Goal: Information Seeking & Learning: Learn about a topic

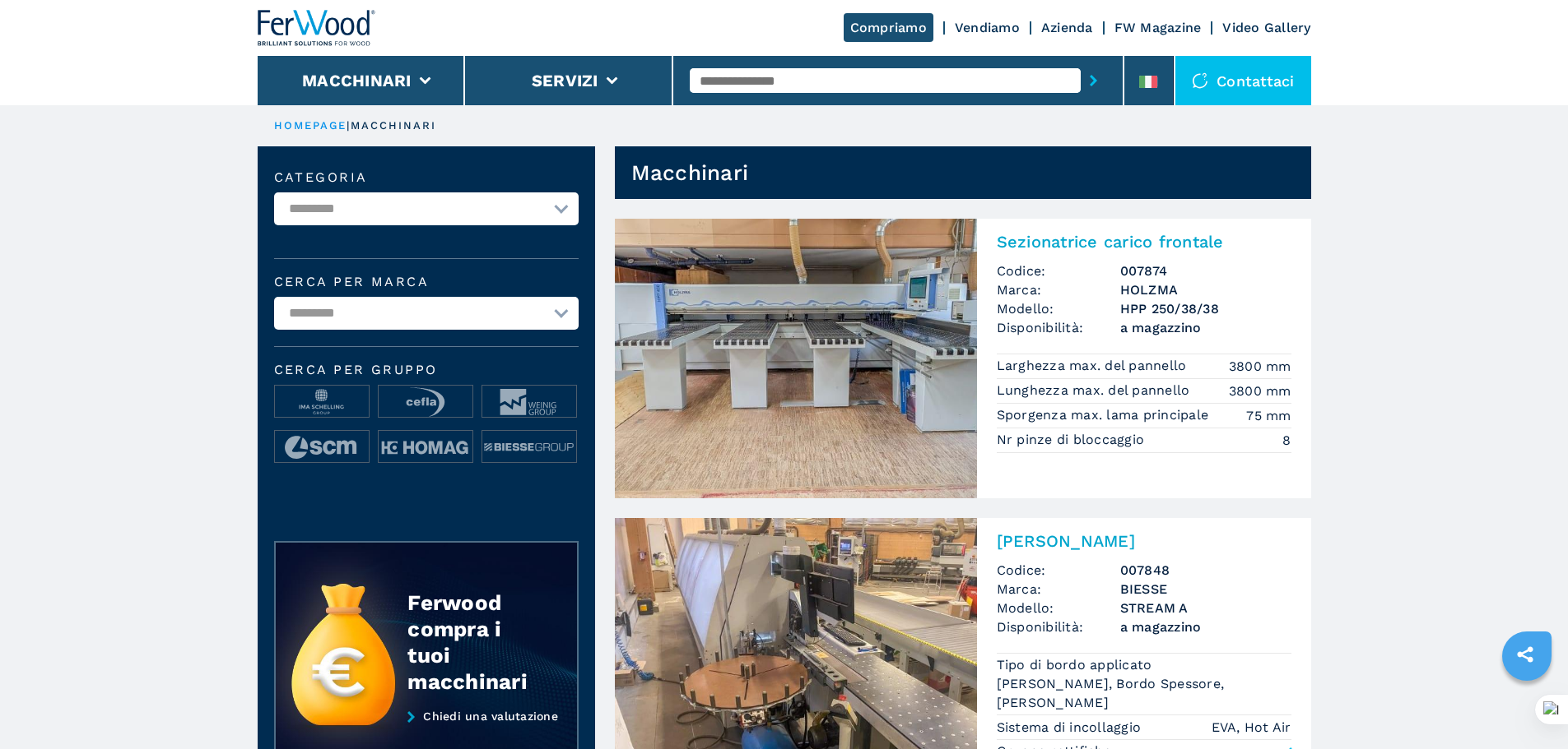
click at [730, 80] on input "text" at bounding box center [885, 80] width 391 height 25
type input "****"
click at [1081, 61] on button "submit-button" at bounding box center [1093, 80] width 26 height 38
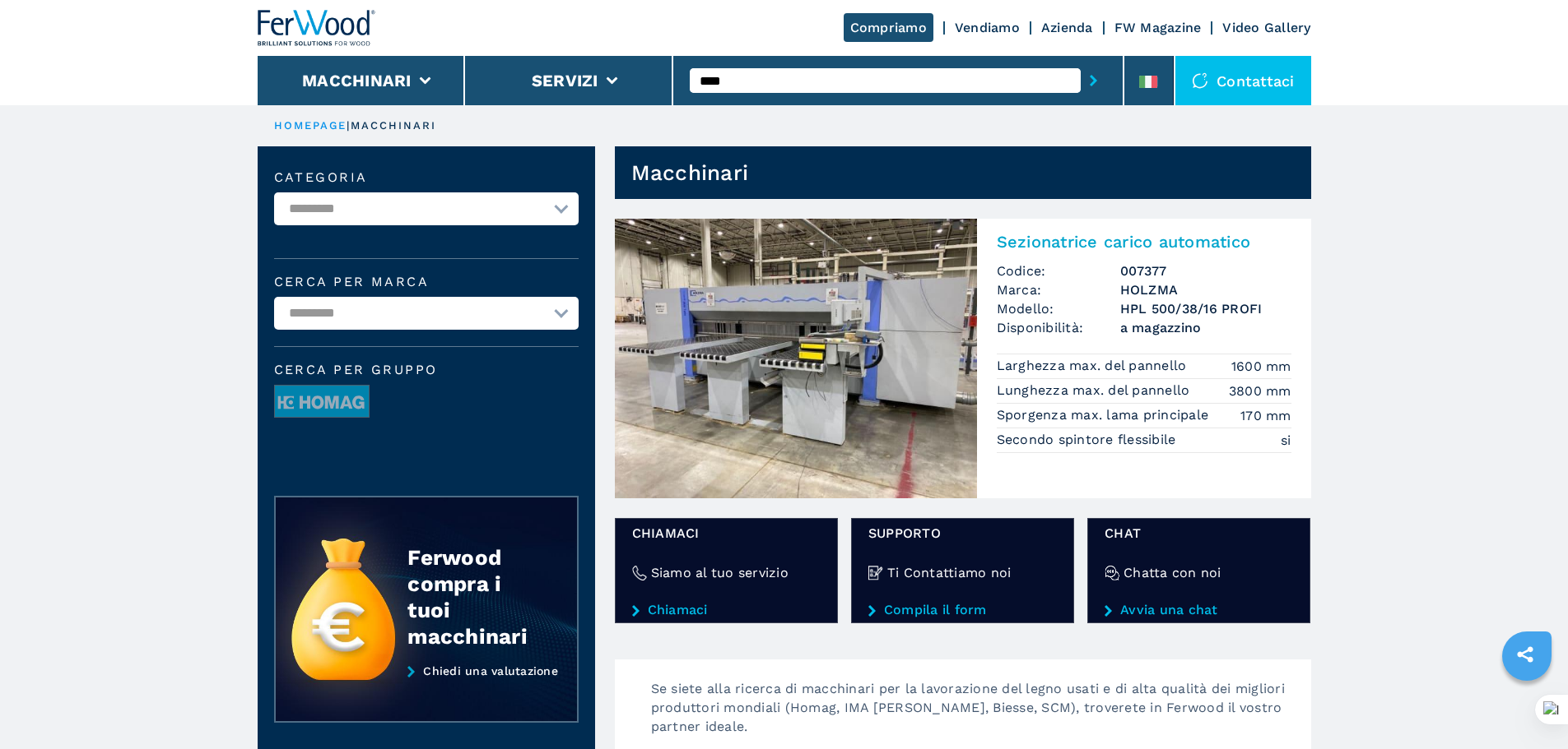
click at [905, 314] on img at bounding box center [796, 358] width 362 height 280
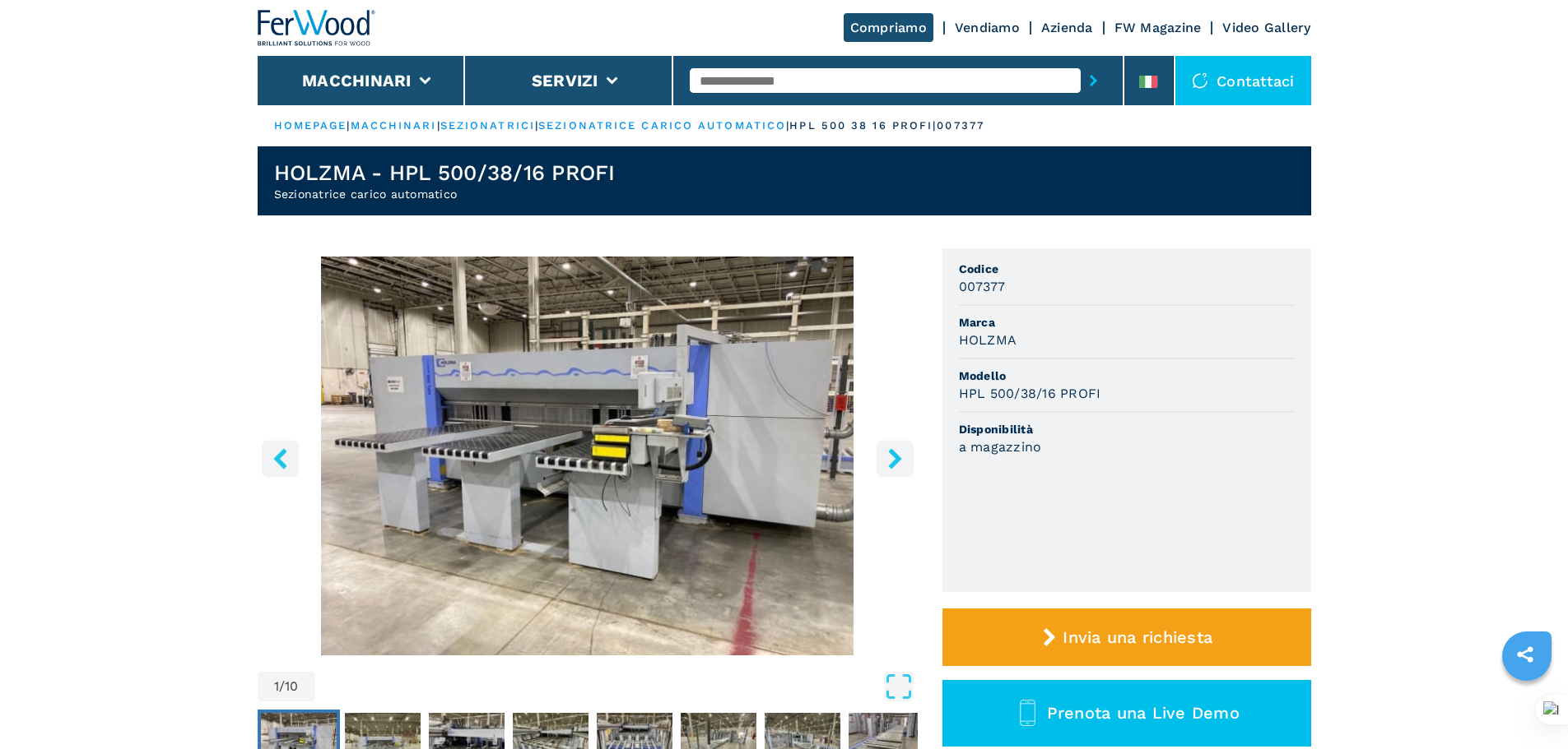
click at [893, 461] on icon "right-button" at bounding box center [894, 459] width 13 height 21
click at [893, 461] on icon "right-button" at bounding box center [895, 459] width 21 height 21
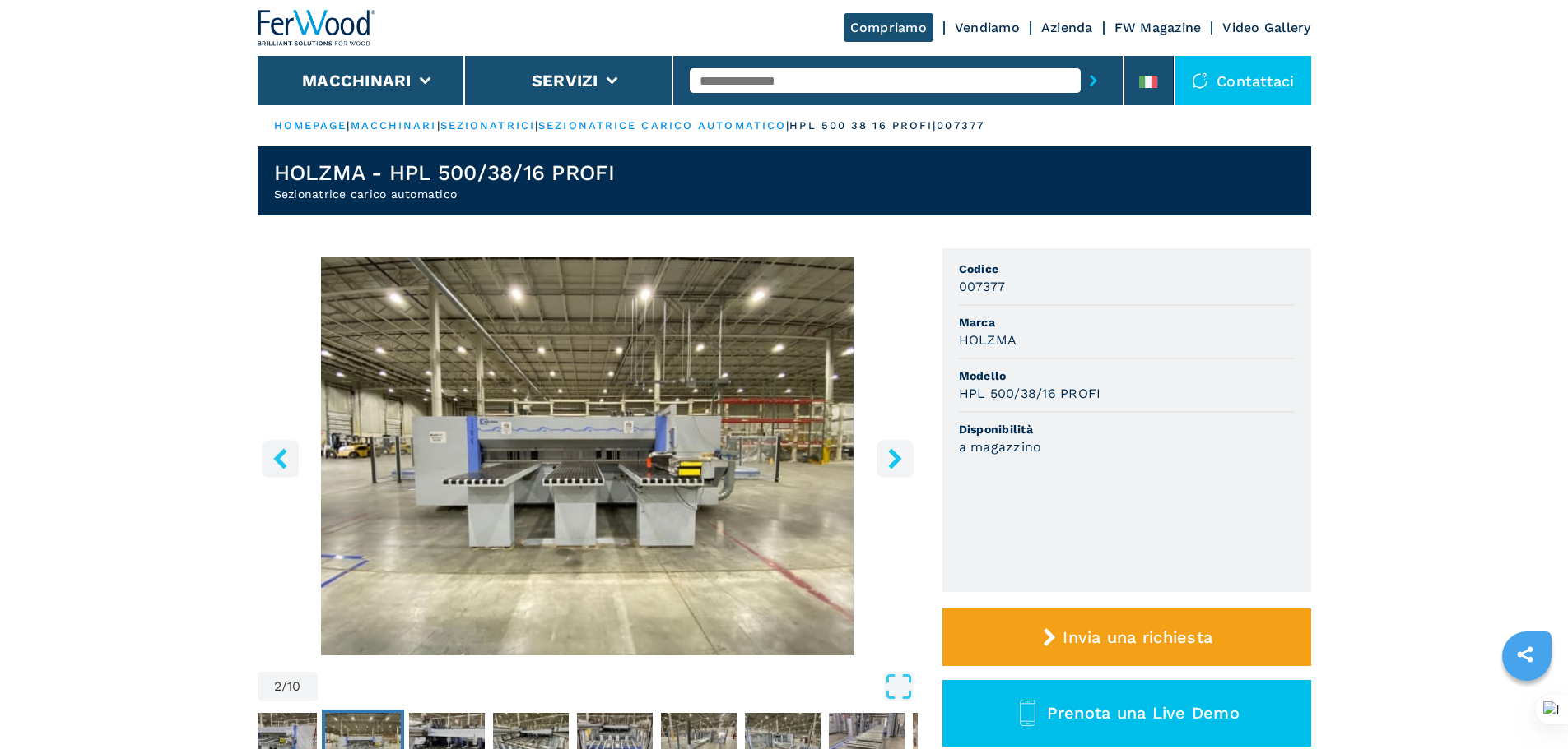
click at [892, 461] on icon "right-button" at bounding box center [895, 459] width 21 height 21
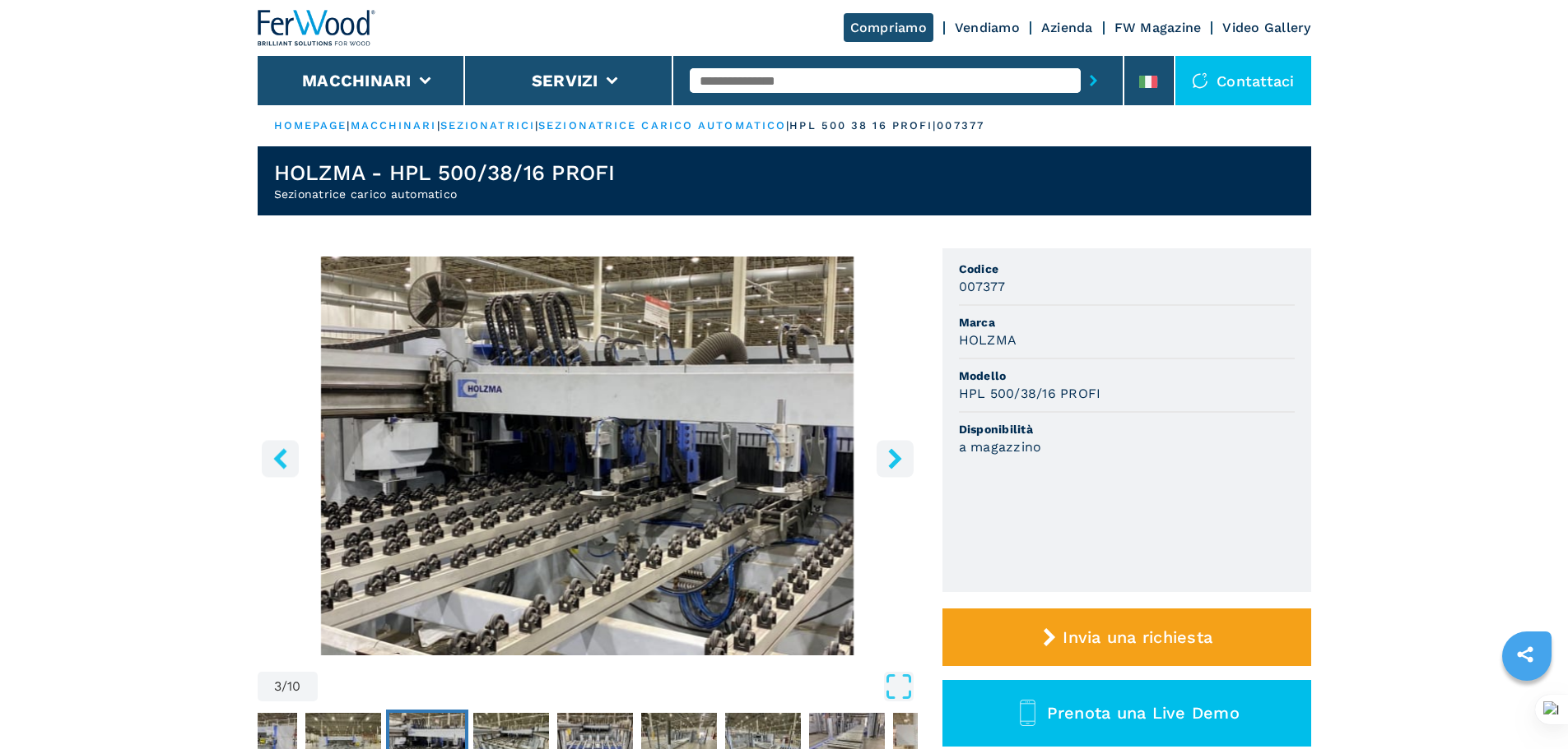
click at [892, 461] on icon "right-button" at bounding box center [895, 459] width 21 height 21
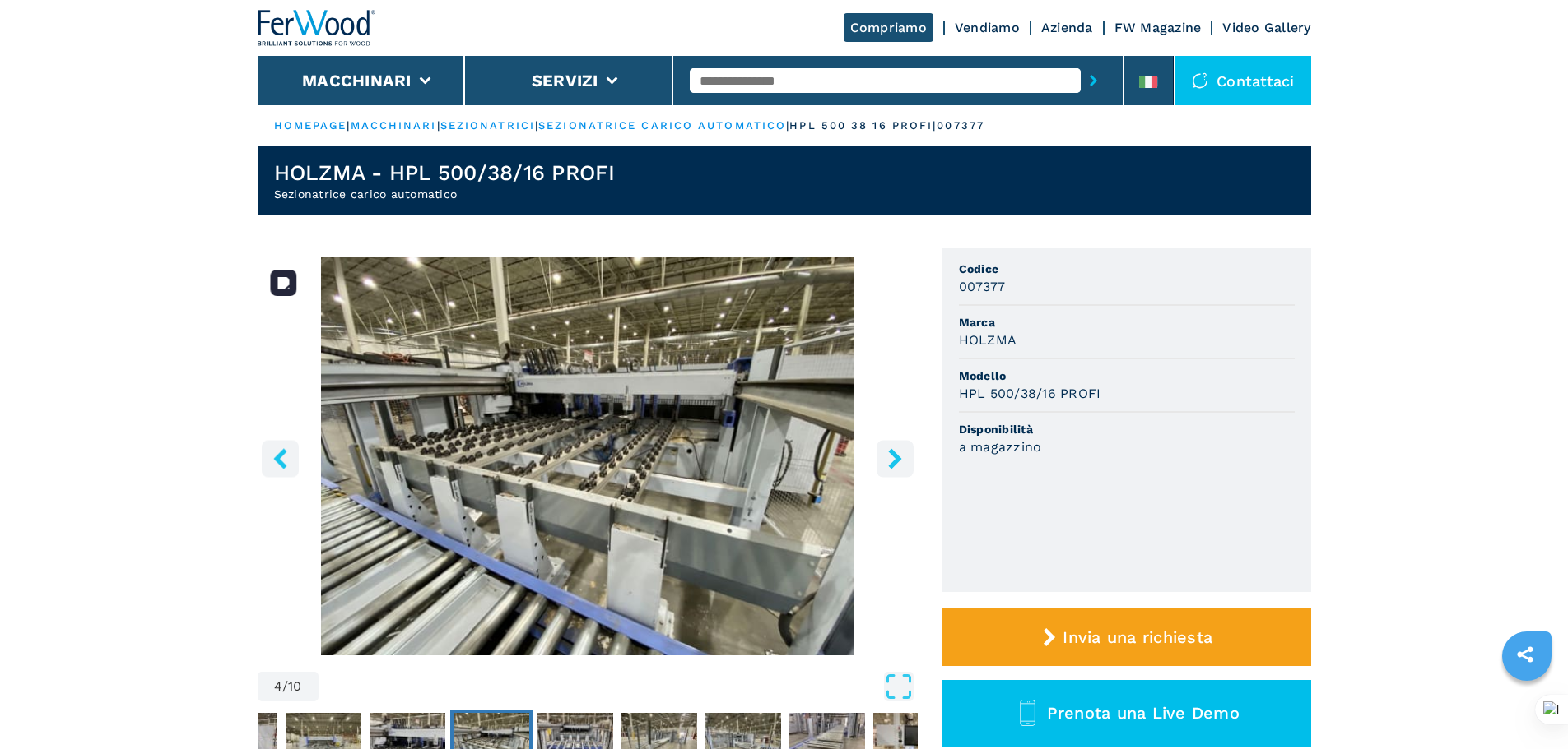
click at [557, 450] on img "Go to Slide 4" at bounding box center [587, 456] width 660 height 399
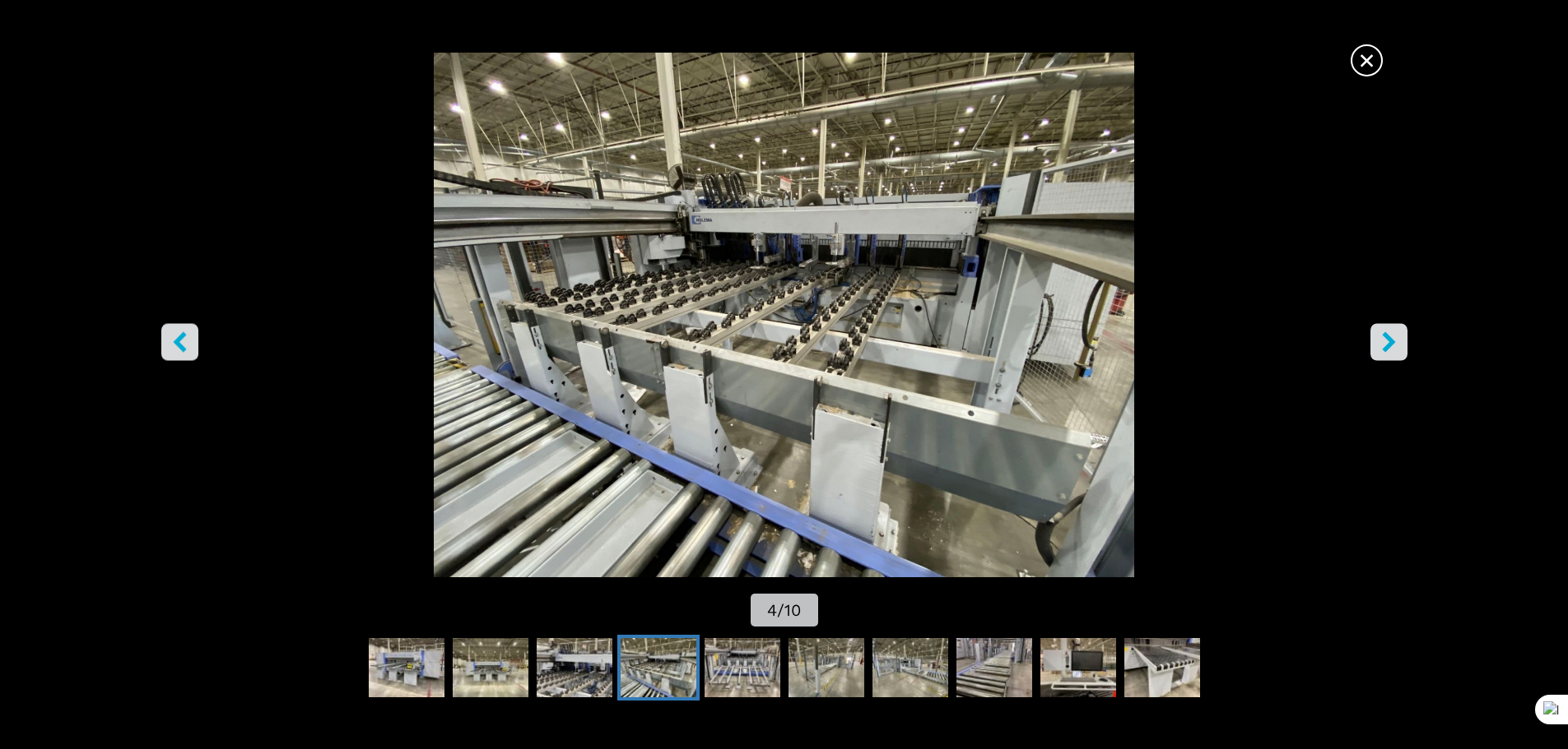
click at [1372, 72] on span "×" at bounding box center [1366, 57] width 28 height 28
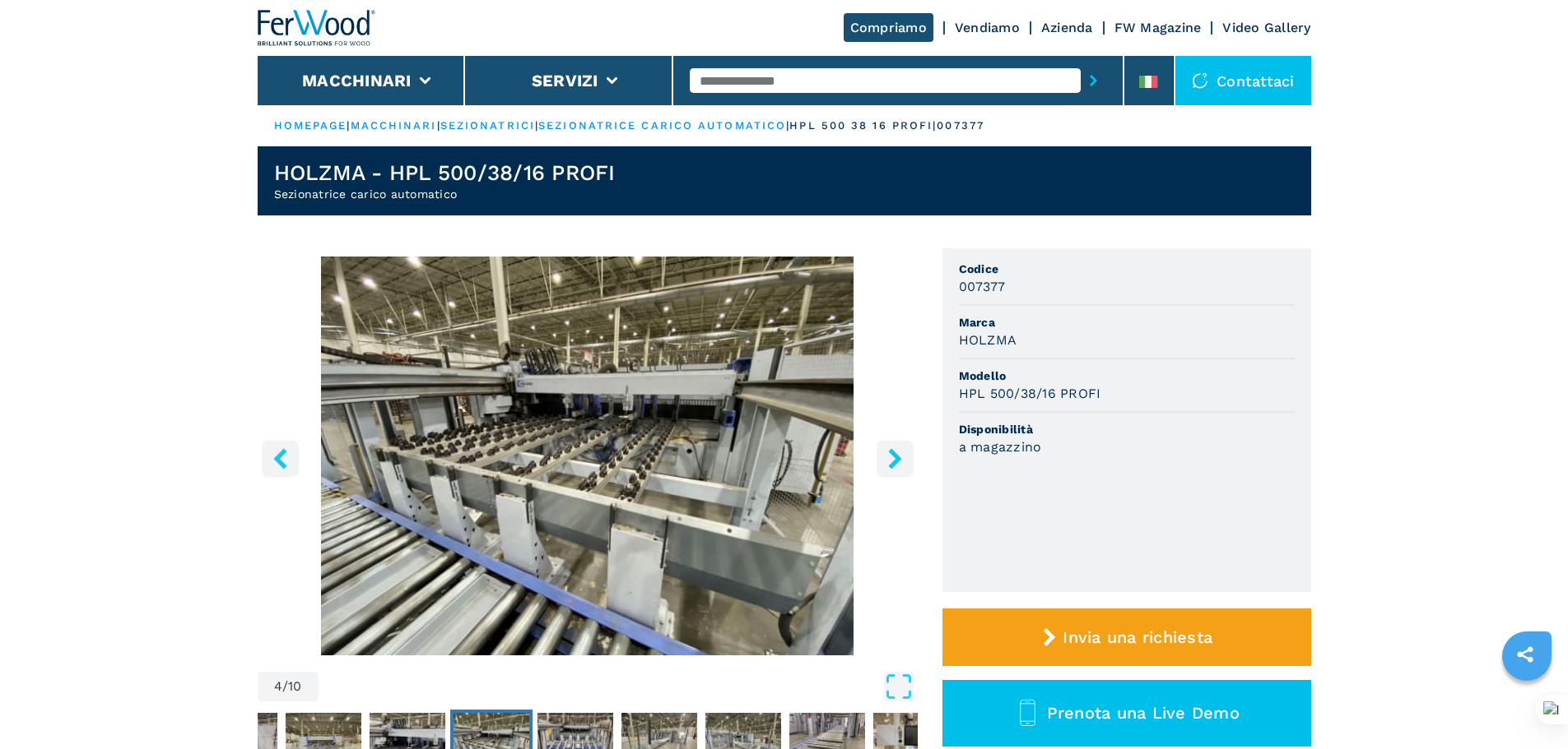
click at [890, 452] on icon "right-button" at bounding box center [894, 459] width 13 height 21
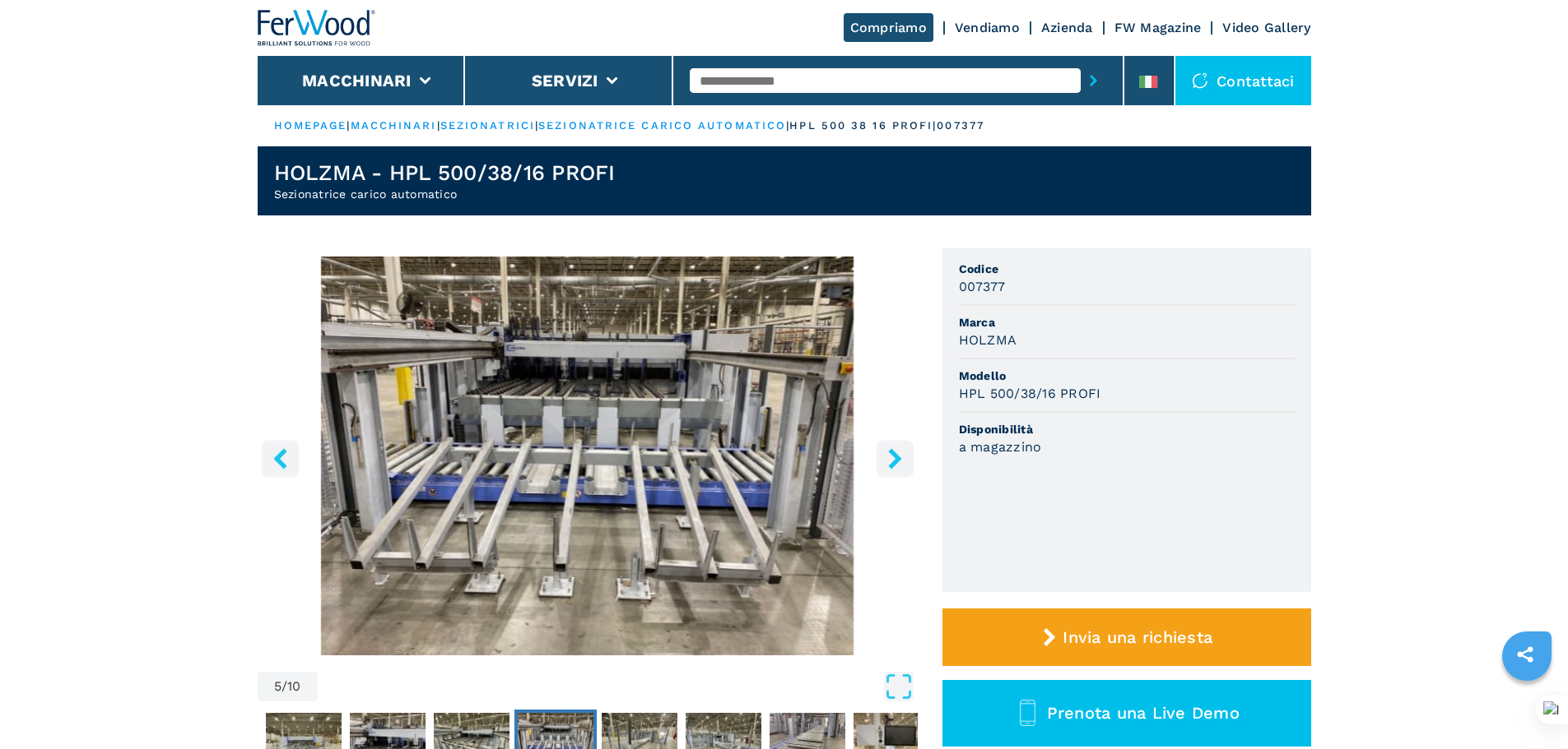
click at [890, 452] on icon "right-button" at bounding box center [894, 459] width 13 height 21
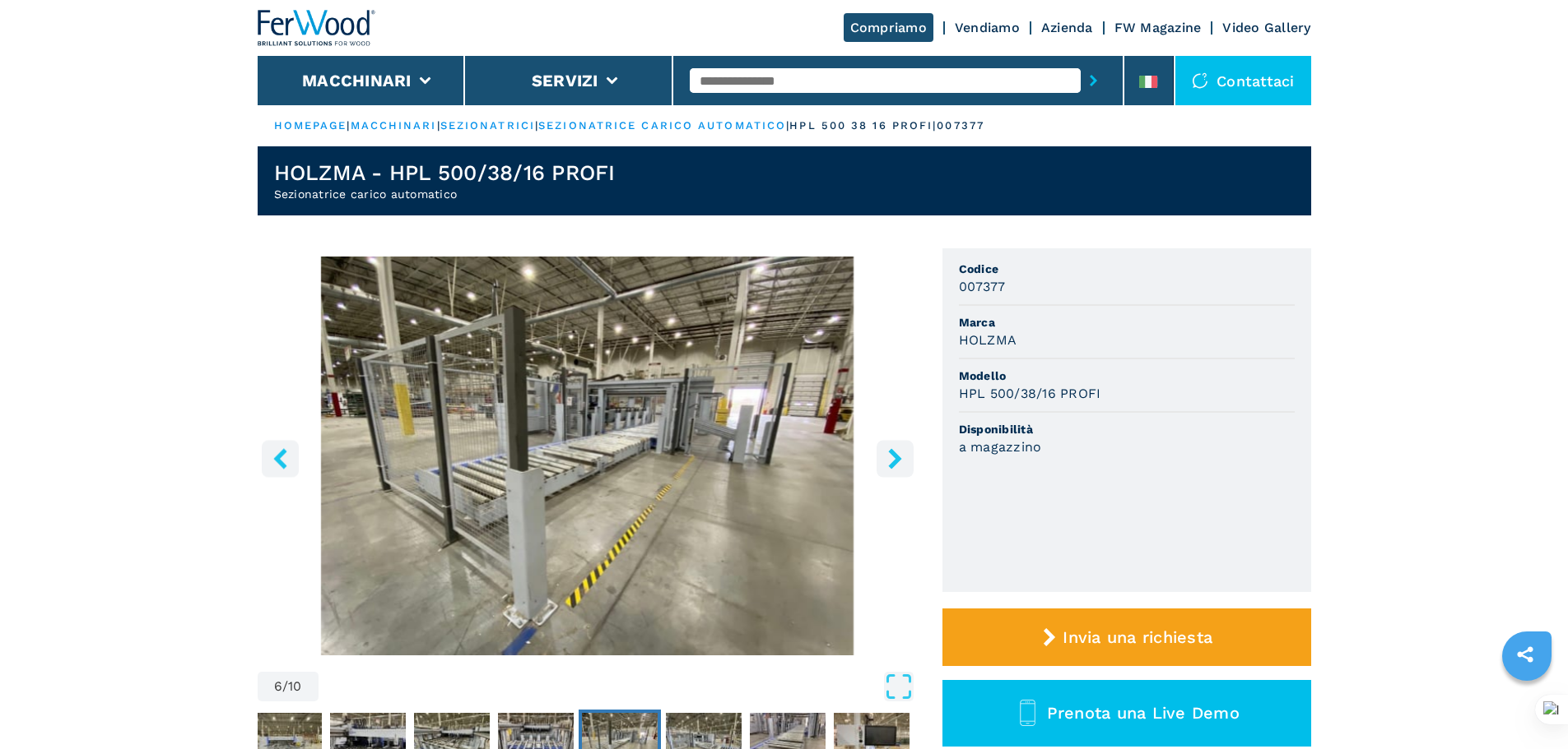
click at [890, 452] on icon "right-button" at bounding box center [894, 459] width 13 height 21
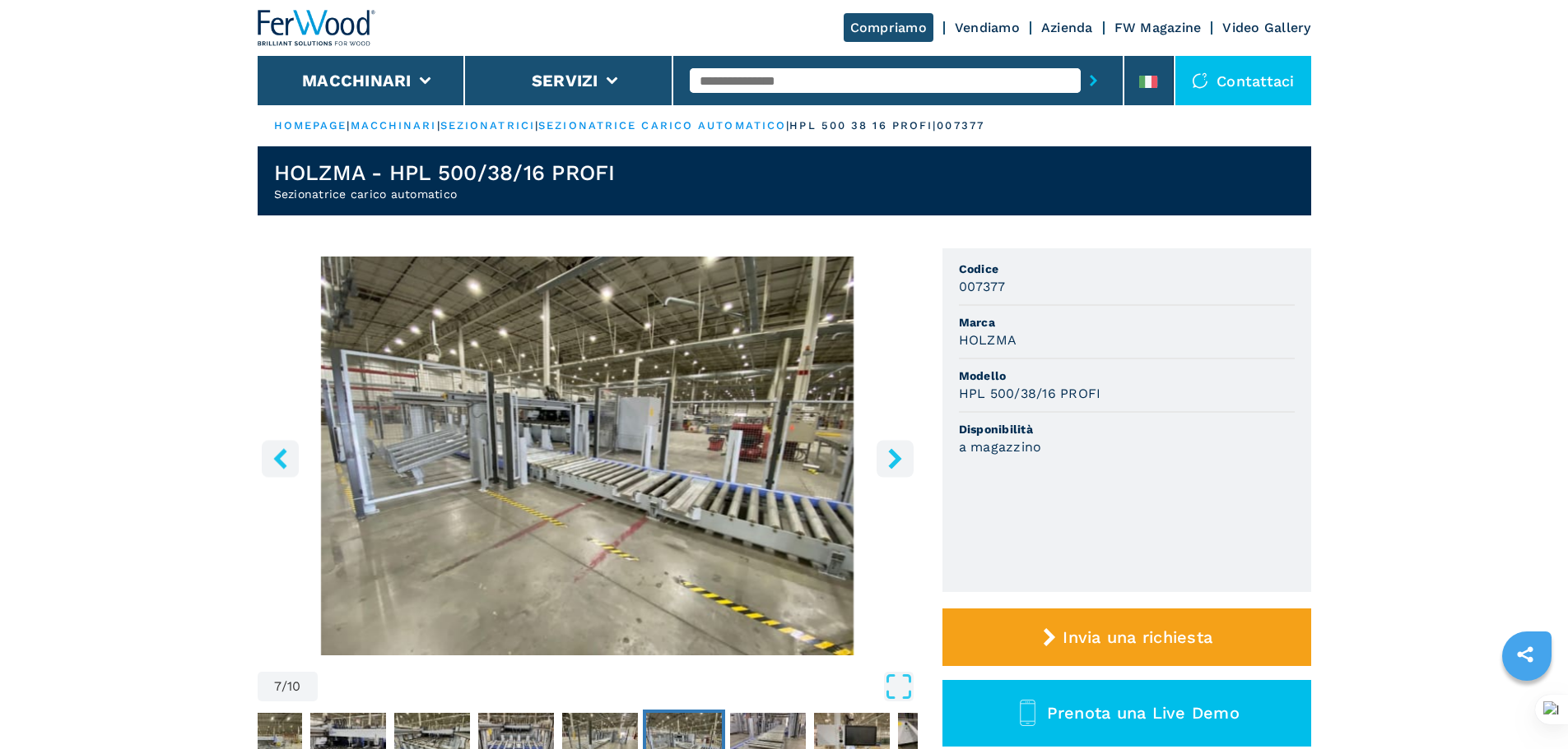
click at [890, 452] on icon "right-button" at bounding box center [894, 459] width 13 height 21
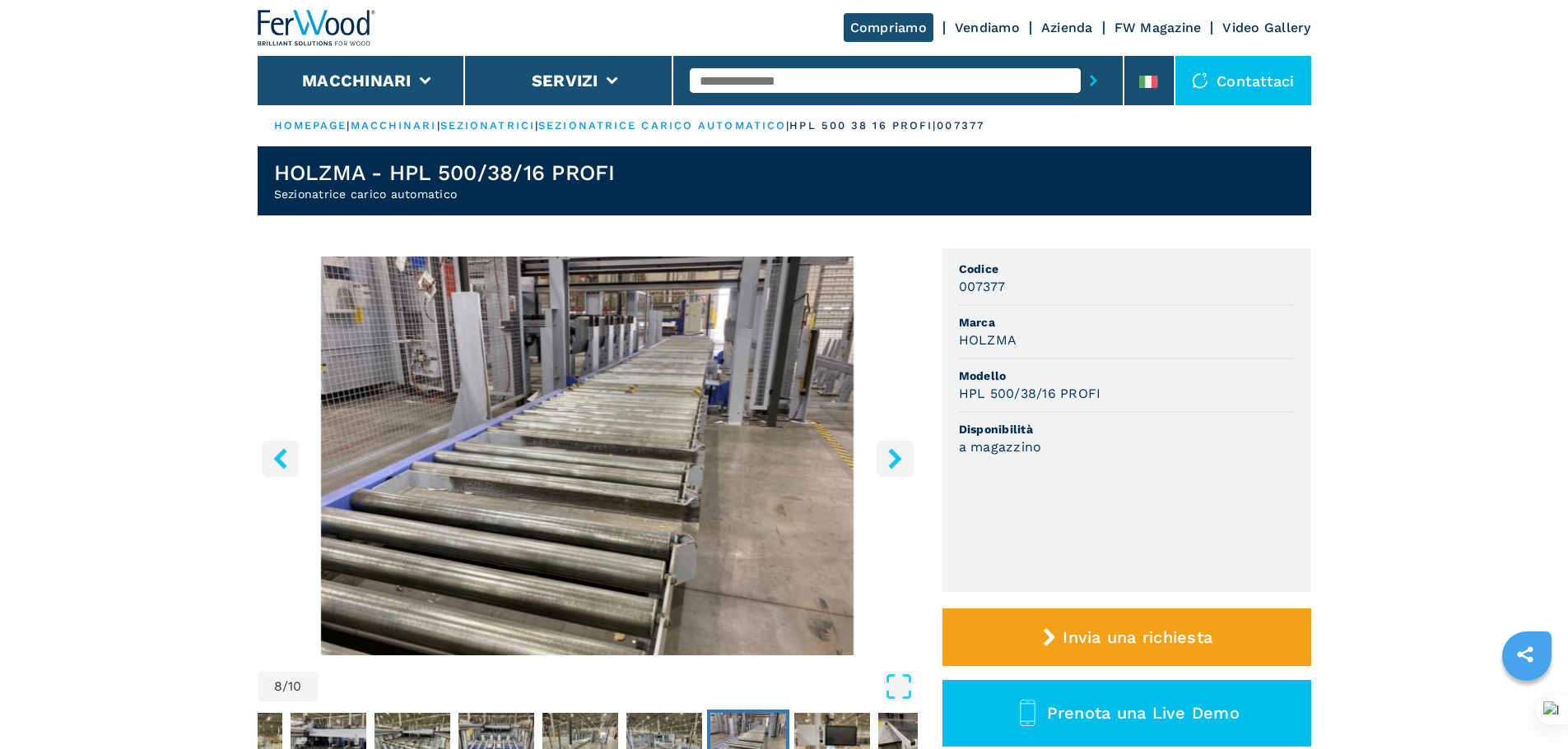
click at [890, 452] on icon "right-button" at bounding box center [894, 459] width 13 height 21
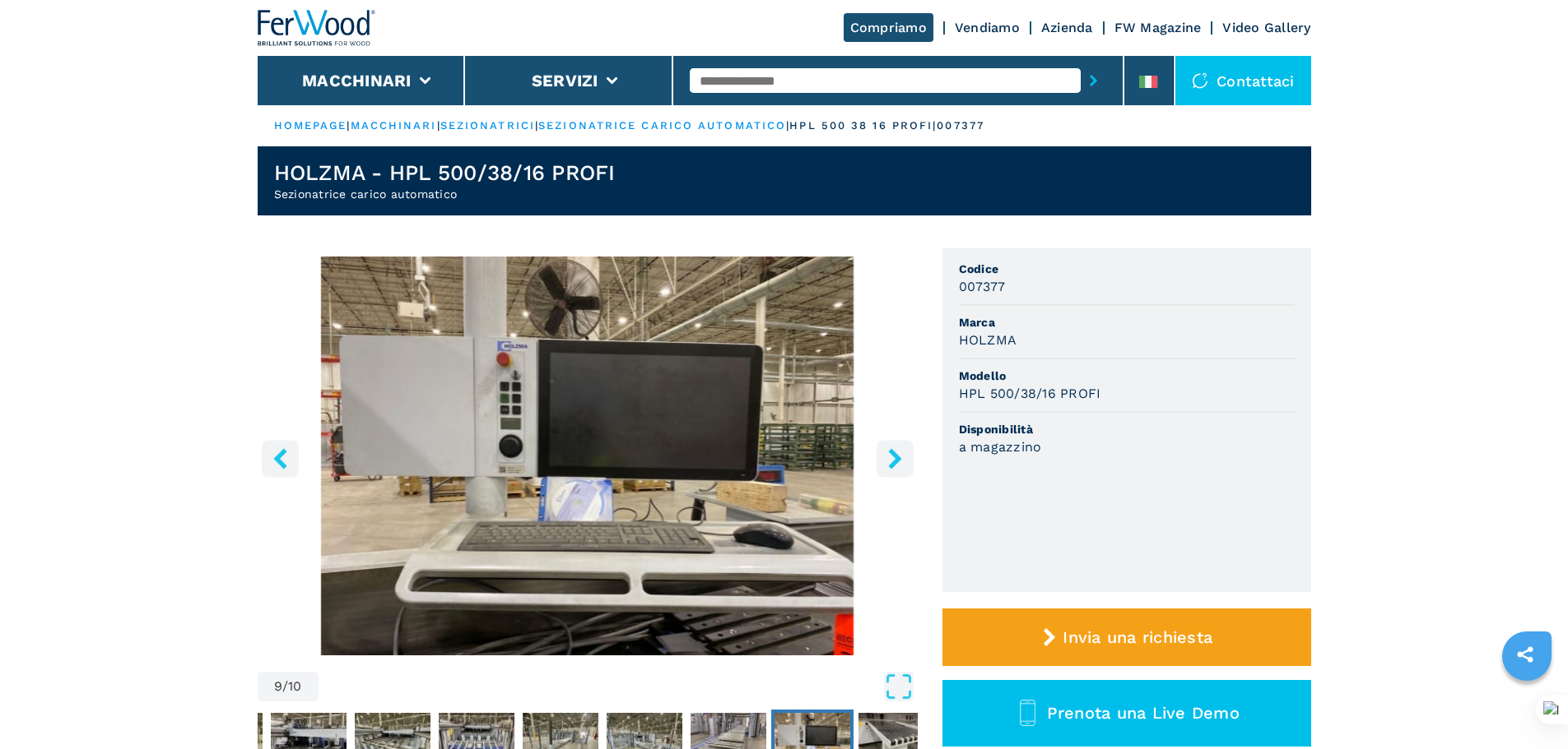
click at [890, 452] on icon "right-button" at bounding box center [894, 459] width 13 height 21
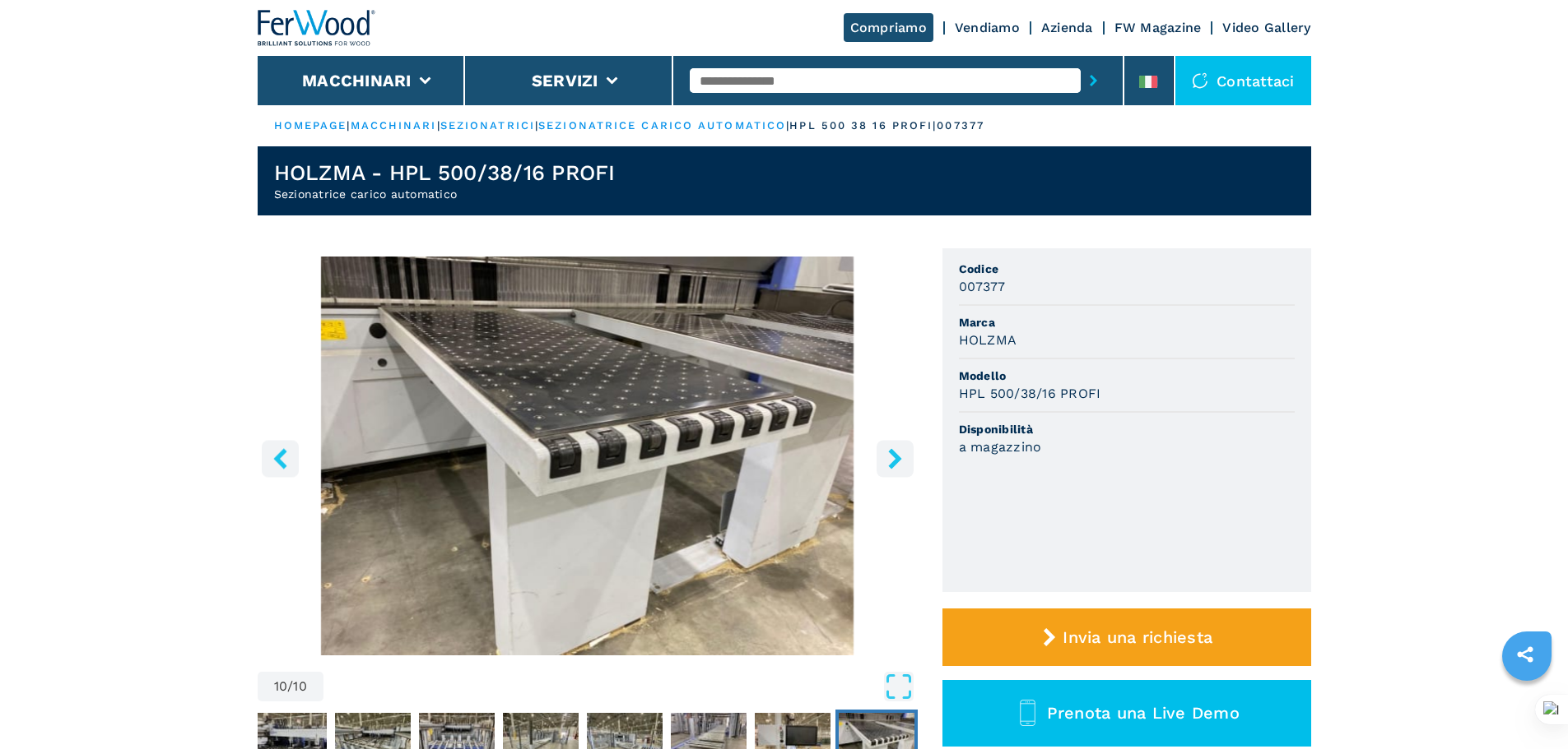
click at [890, 452] on icon "right-button" at bounding box center [894, 459] width 13 height 21
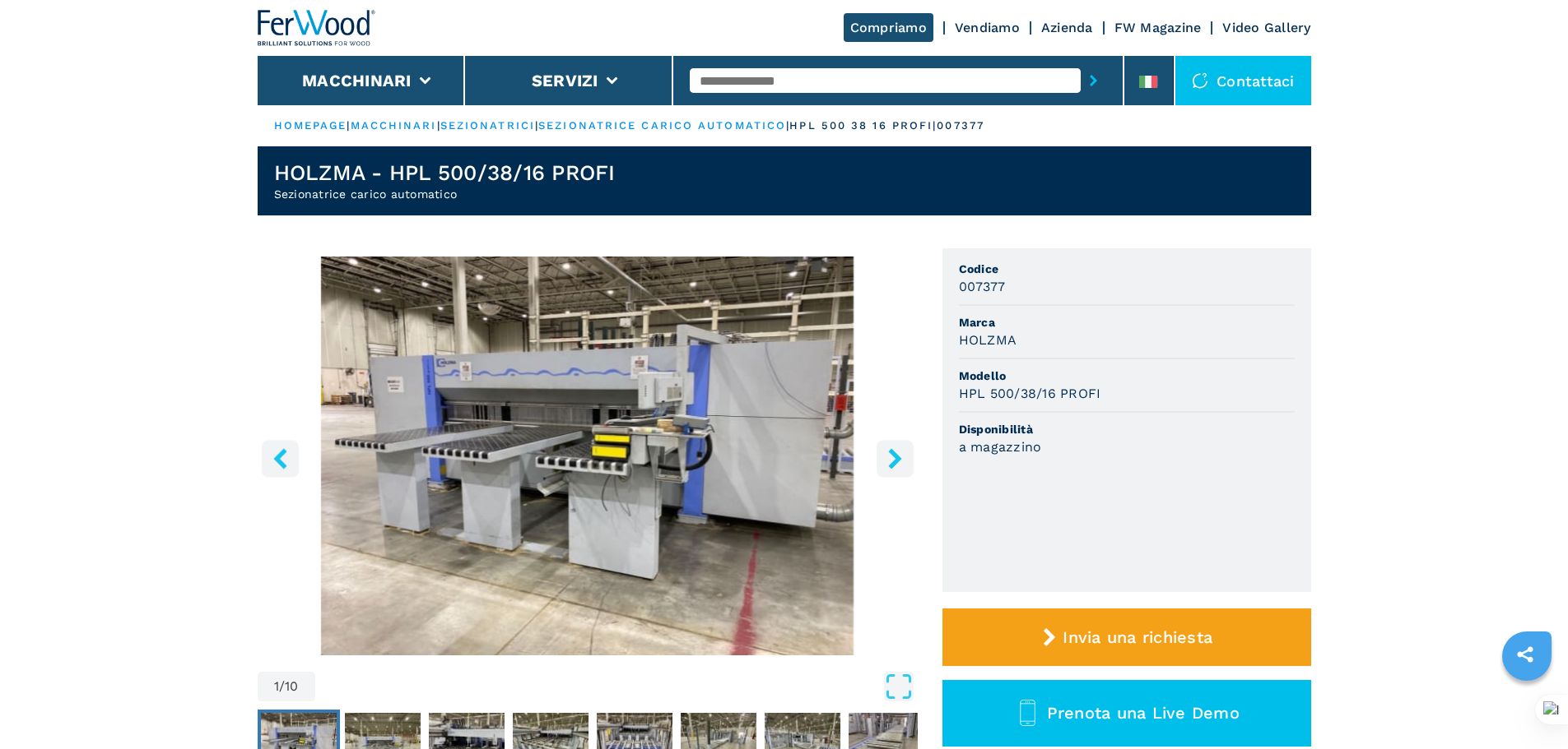
click at [890, 452] on icon "right-button" at bounding box center [894, 459] width 13 height 21
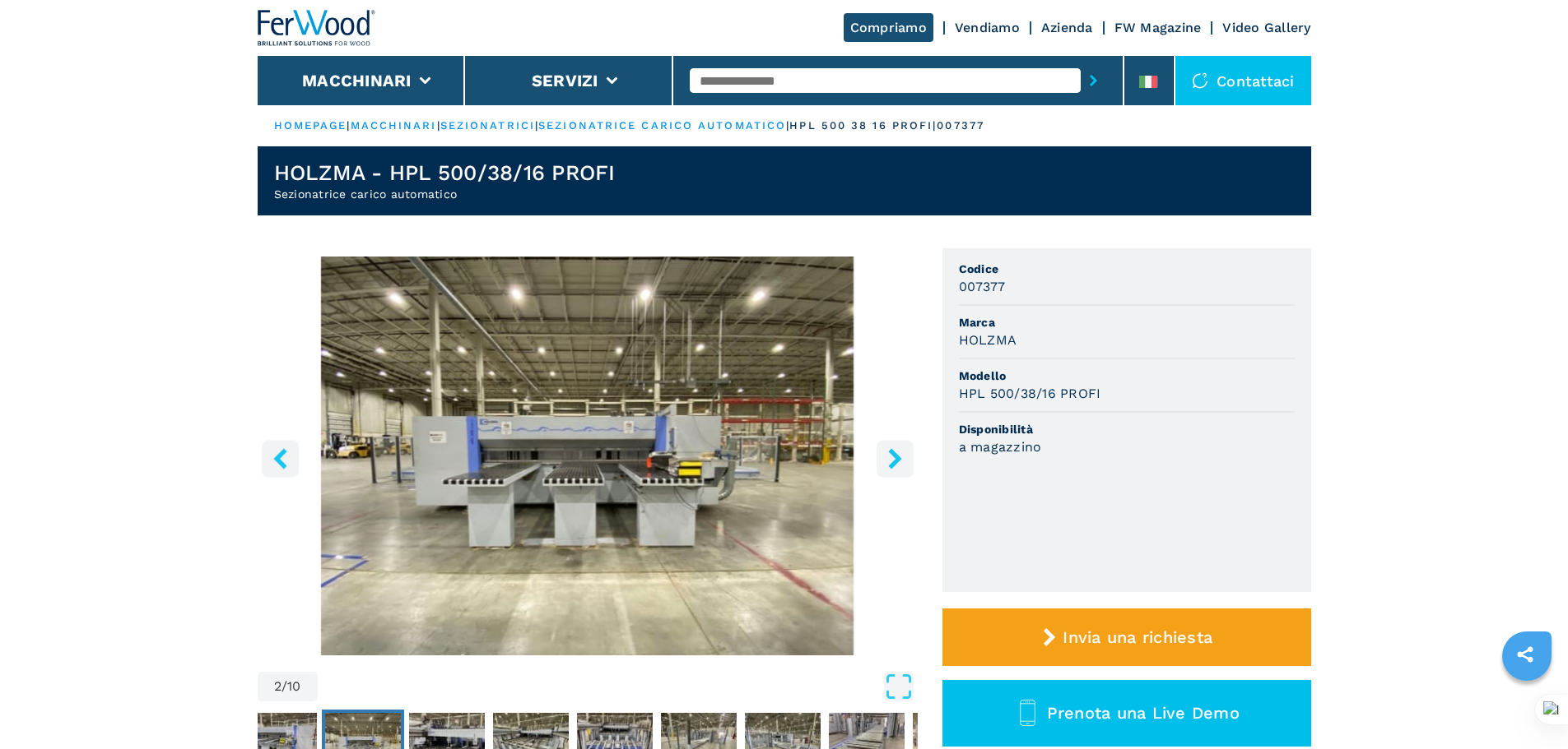
click at [890, 452] on icon "right-button" at bounding box center [894, 459] width 13 height 21
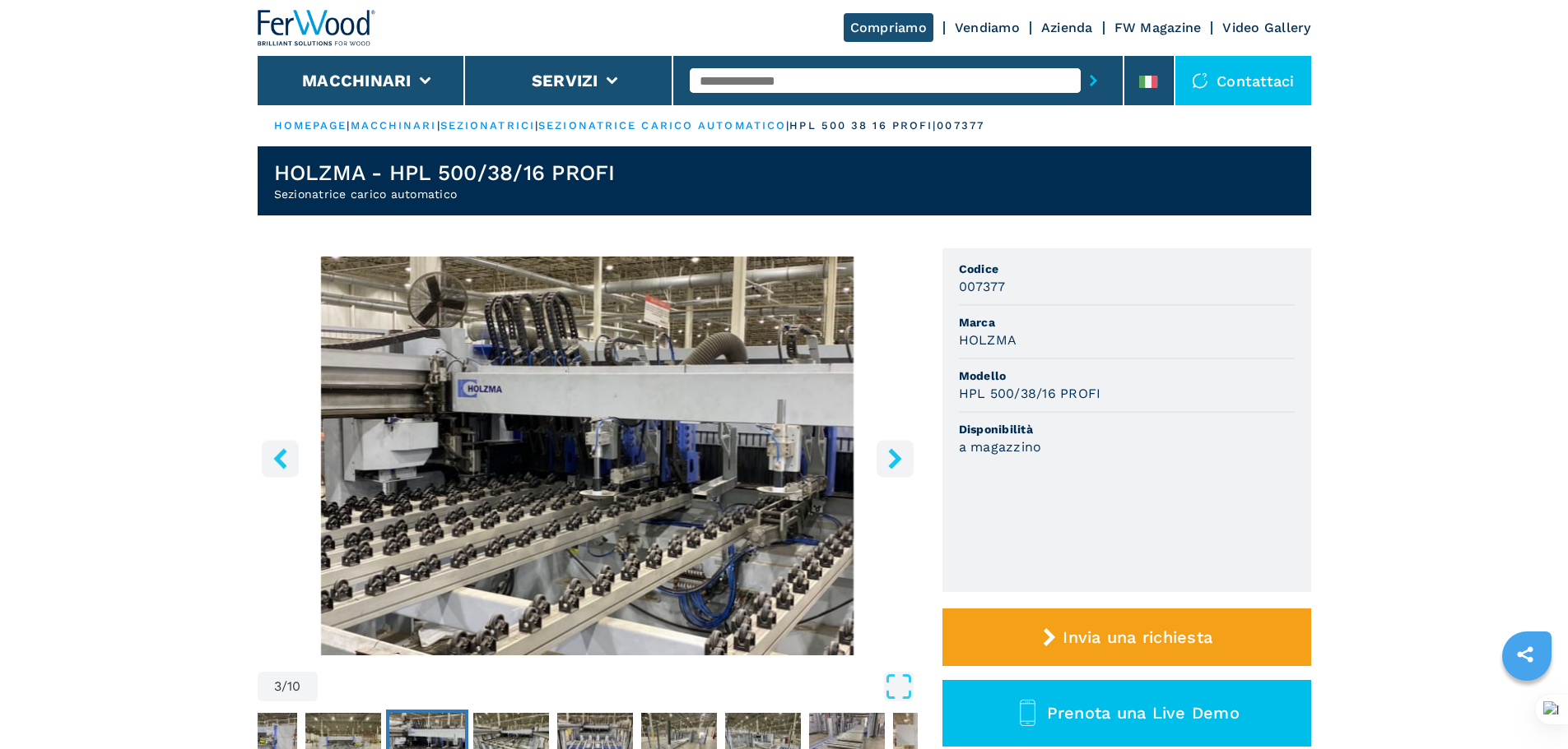
click at [890, 452] on icon "right-button" at bounding box center [894, 459] width 13 height 21
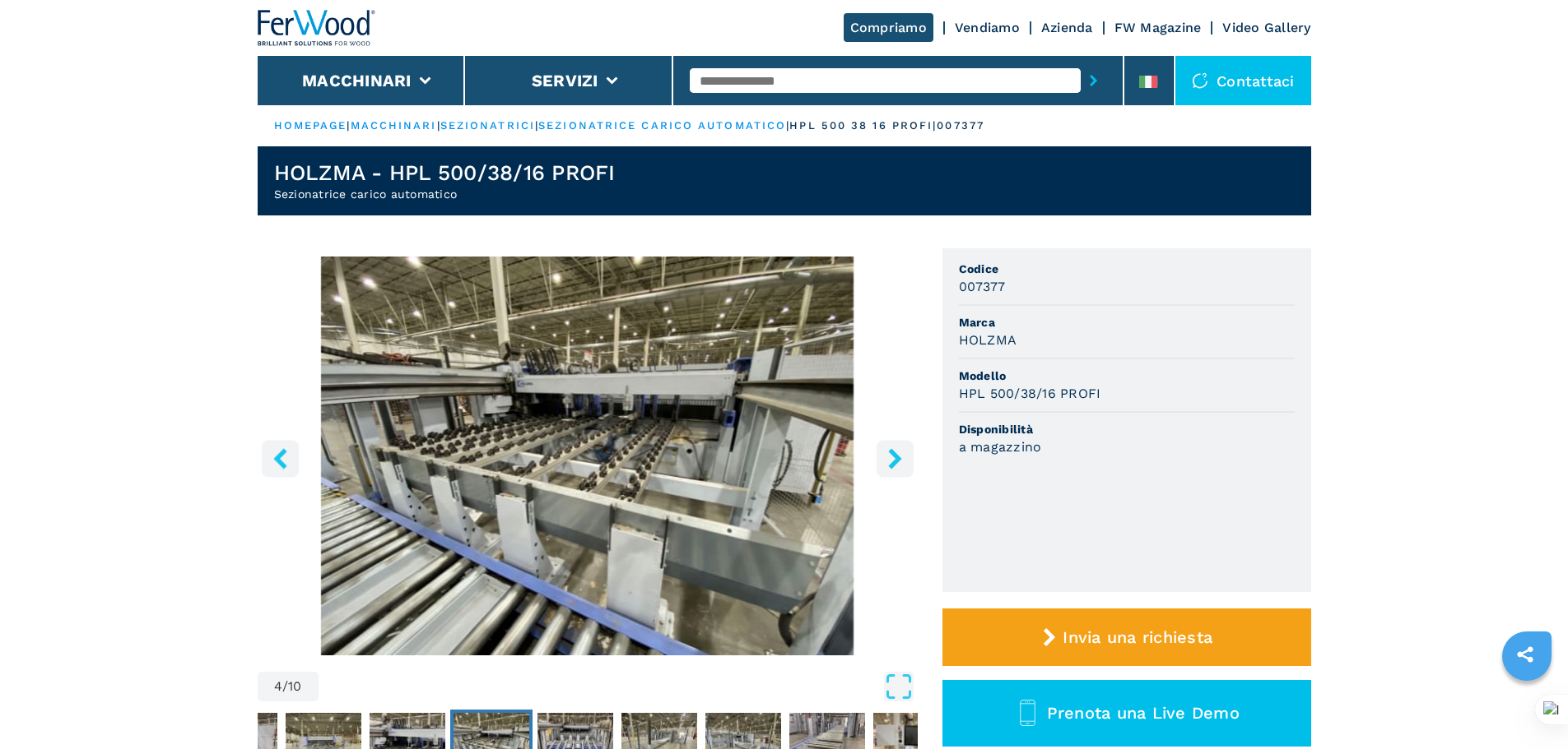
click at [890, 452] on icon "right-button" at bounding box center [894, 459] width 13 height 21
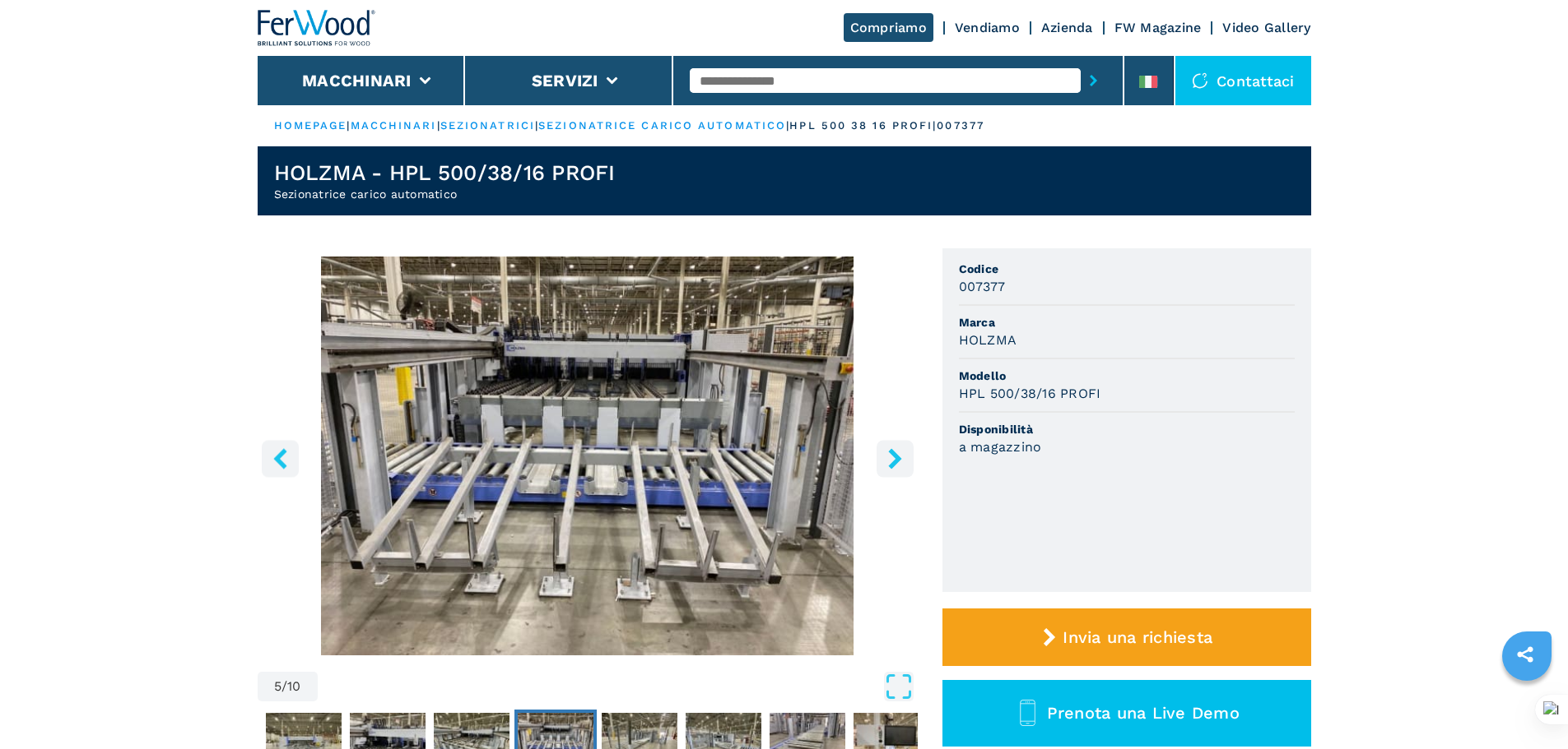
click at [891, 452] on icon "right-button" at bounding box center [894, 459] width 13 height 21
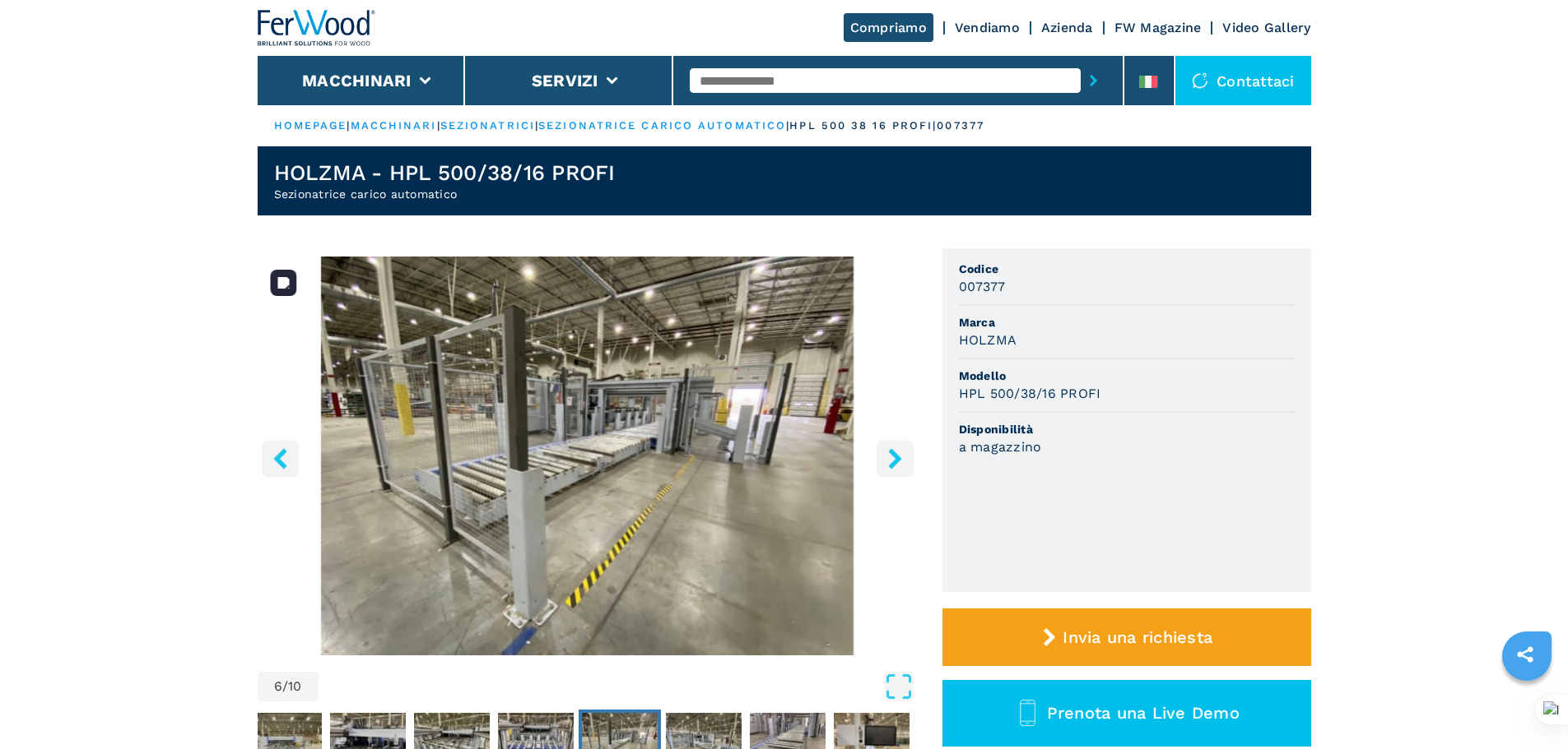
click at [890, 461] on icon "right-button" at bounding box center [895, 459] width 21 height 21
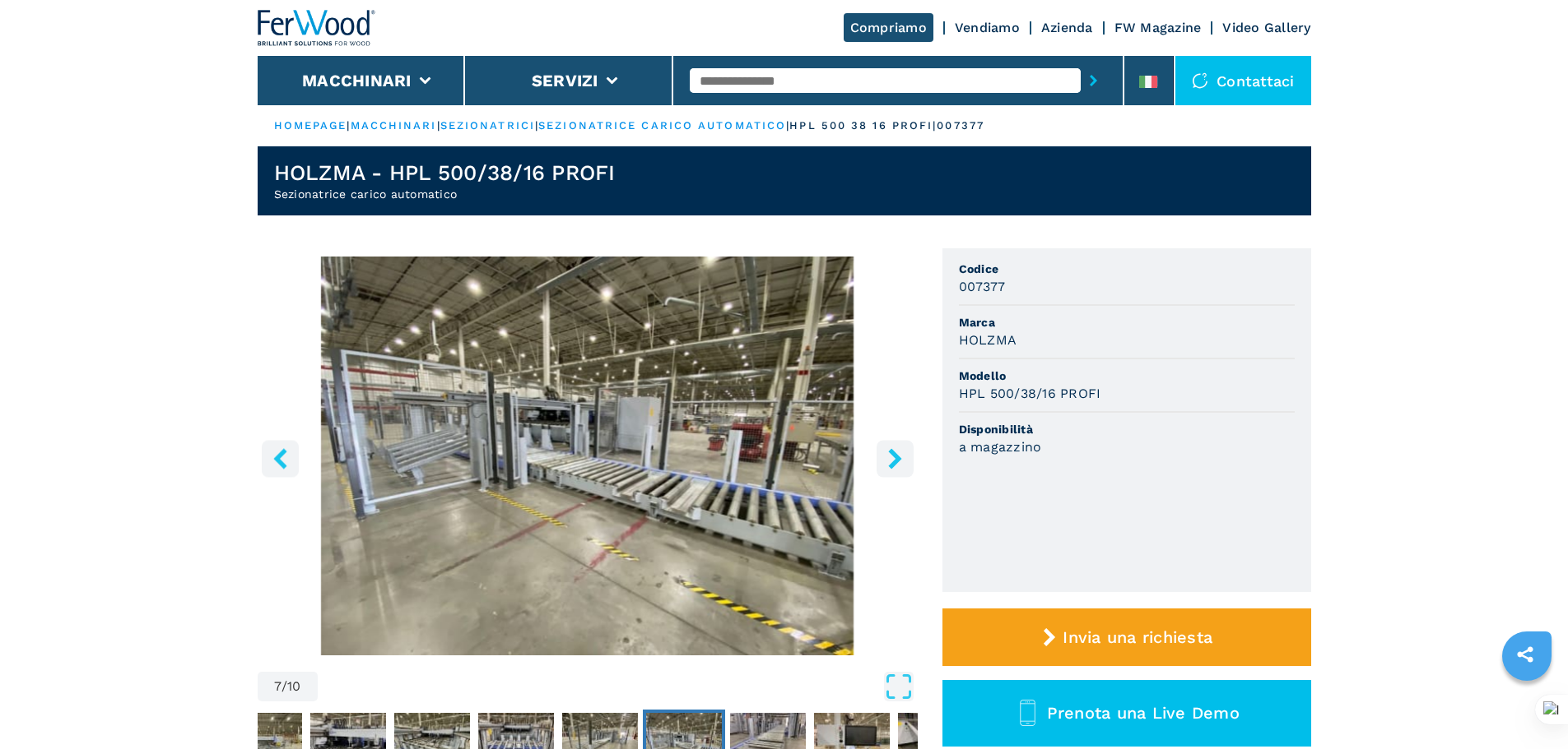
click at [890, 461] on icon "right-button" at bounding box center [895, 459] width 21 height 21
